Goal: Information Seeking & Learning: Understand process/instructions

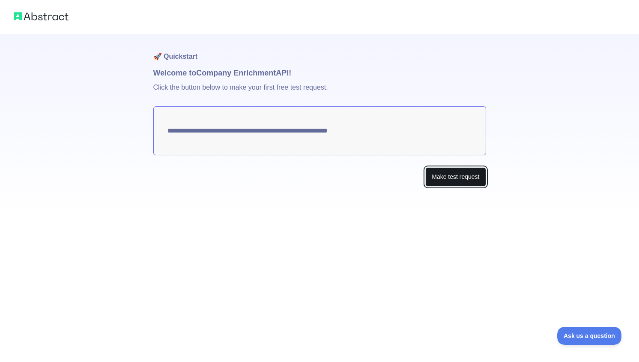
click at [442, 174] on button "Make test request" at bounding box center [456, 176] width 60 height 19
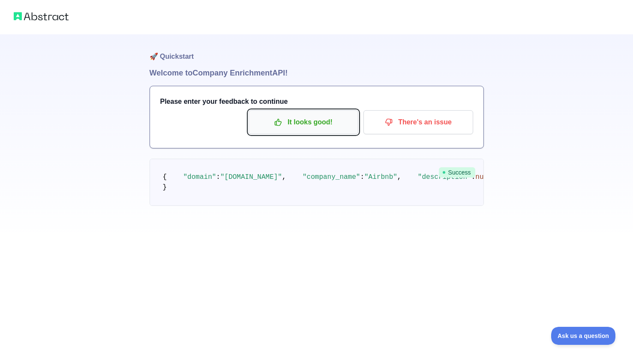
click at [311, 116] on p "It looks good!" at bounding box center [303, 122] width 97 height 15
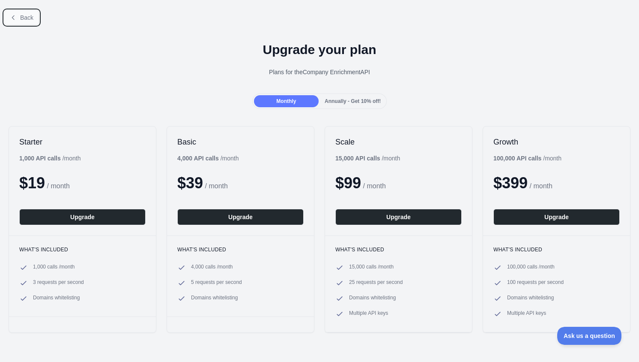
click at [31, 15] on span "Back" at bounding box center [26, 17] width 13 height 7
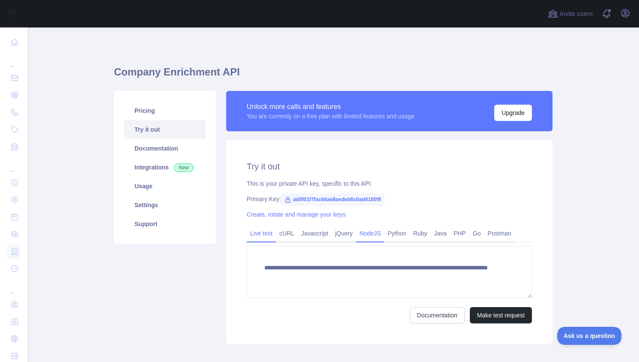
click at [369, 236] on link "NodeJS" at bounding box center [370, 233] width 28 height 14
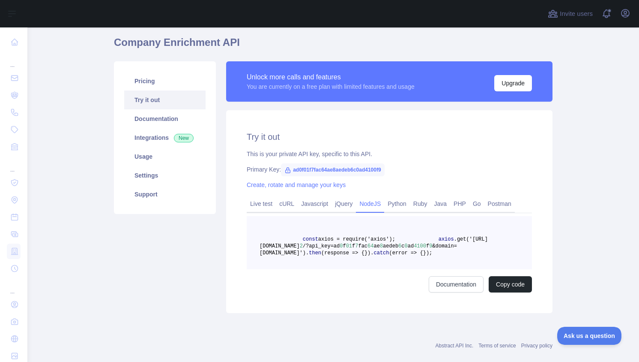
scroll to position [30, 0]
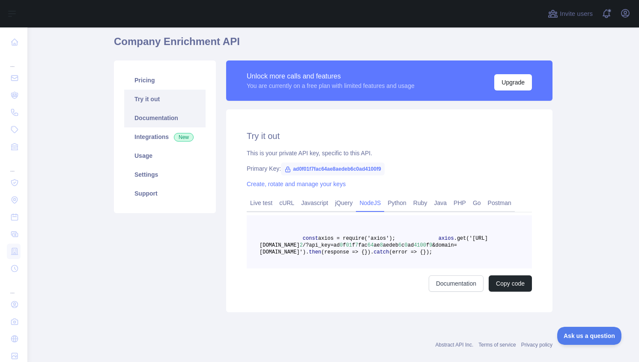
click at [162, 114] on link "Documentation" at bounding box center [164, 117] width 81 height 19
